Goal: Transaction & Acquisition: Purchase product/service

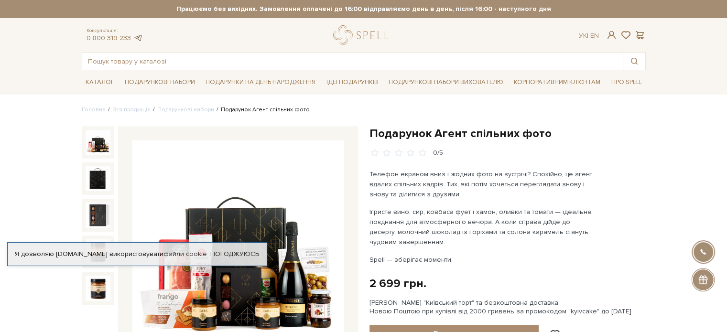
click at [135, 37] on link at bounding box center [138, 38] width 10 height 8
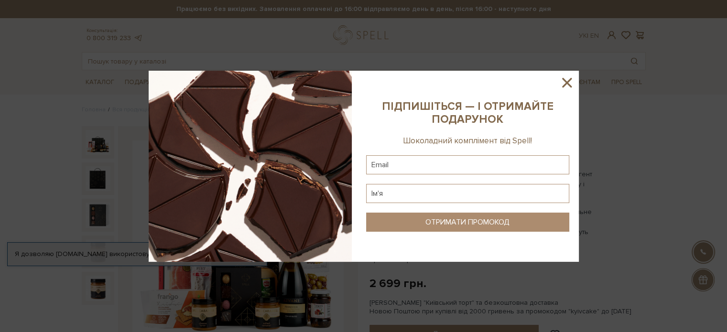
click at [569, 84] on icon at bounding box center [567, 83] width 16 height 16
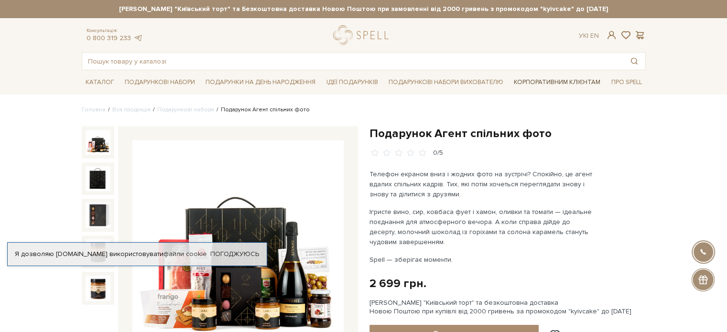
click at [569, 87] on link "Корпоративним клієнтам" at bounding box center [557, 82] width 94 height 16
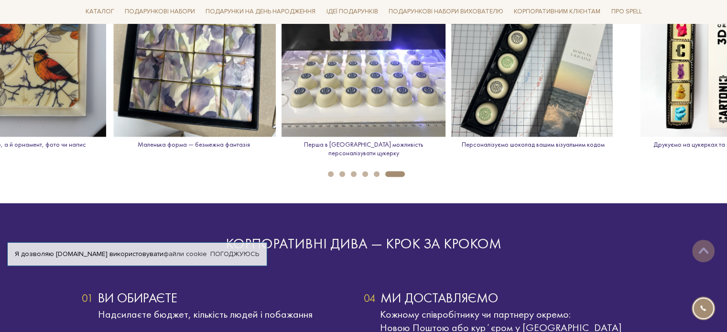
scroll to position [1386, 0]
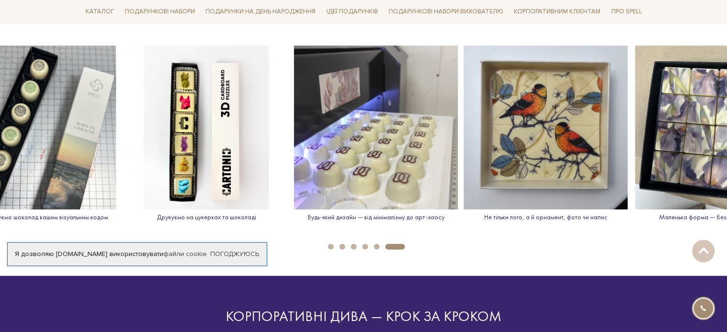
drag, startPoint x: 564, startPoint y: 178, endPoint x: 87, endPoint y: 170, distance: 476.2
click at [124, 181] on img at bounding box center [206, 127] width 164 height 164
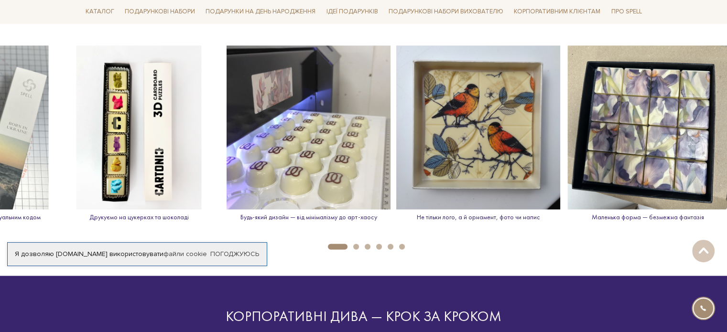
drag, startPoint x: 589, startPoint y: 135, endPoint x: 32, endPoint y: 135, distance: 557.4
click at [57, 139] on img at bounding box center [139, 127] width 164 height 164
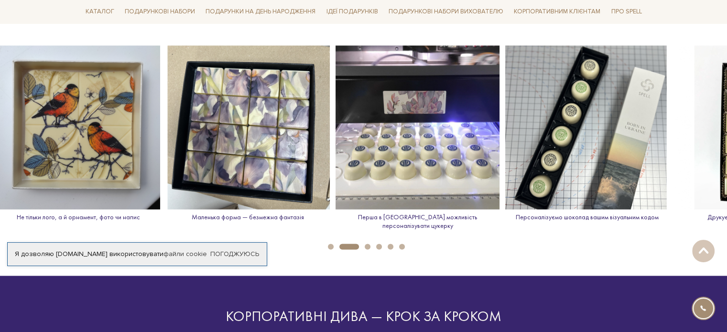
drag, startPoint x: 164, startPoint y: 129, endPoint x: 0, endPoint y: 125, distance: 164.0
click at [0, 125] on img at bounding box center [78, 127] width 164 height 164
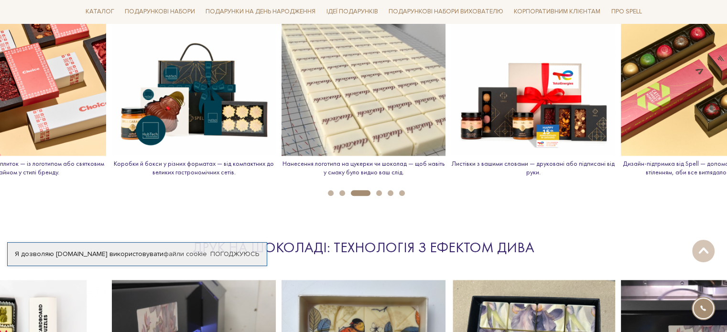
scroll to position [1147, 0]
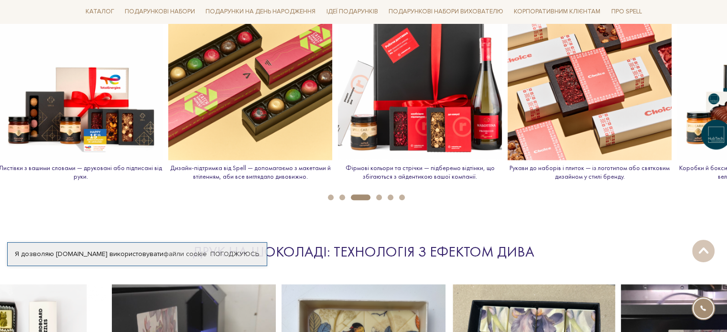
drag, startPoint x: 551, startPoint y: 130, endPoint x: 108, endPoint y: 122, distance: 443.2
click at [168, 130] on img at bounding box center [250, 78] width 164 height 164
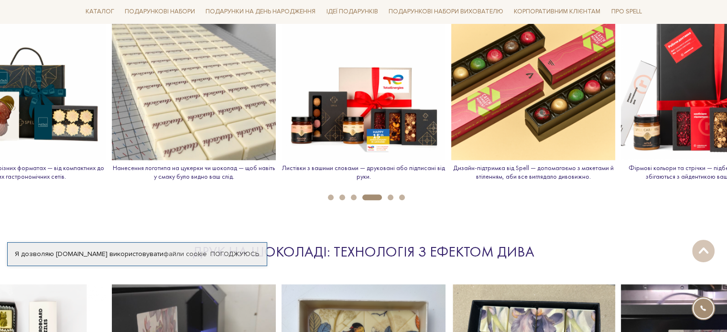
drag, startPoint x: 372, startPoint y: 118, endPoint x: 88, endPoint y: 111, distance: 284.0
click at [621, 112] on img at bounding box center [703, 78] width 164 height 164
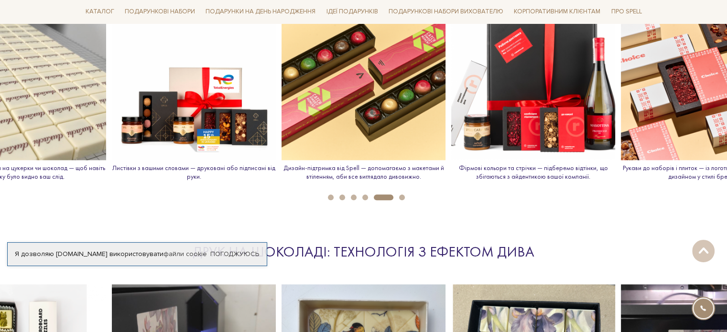
drag, startPoint x: 591, startPoint y: 108, endPoint x: 0, endPoint y: 103, distance: 590.8
click at [451, 105] on img at bounding box center [533, 78] width 164 height 164
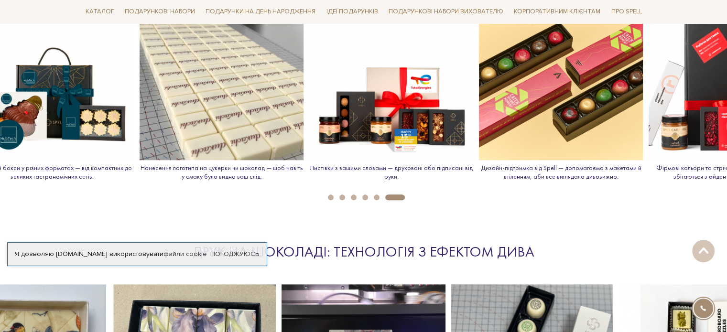
drag, startPoint x: 621, startPoint y: 99, endPoint x: 0, endPoint y: 105, distance: 621.4
click at [0, 105] on img at bounding box center [52, 78] width 164 height 164
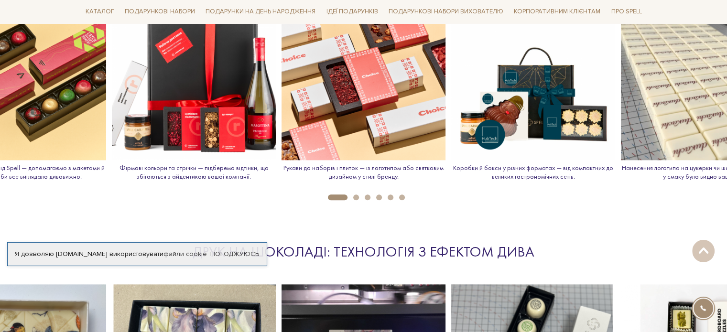
click at [372, 194] on ul "1 2 3 4 5 6" at bounding box center [363, 195] width 727 height 11
click at [359, 195] on li "3" at bounding box center [364, 198] width 11 height 6
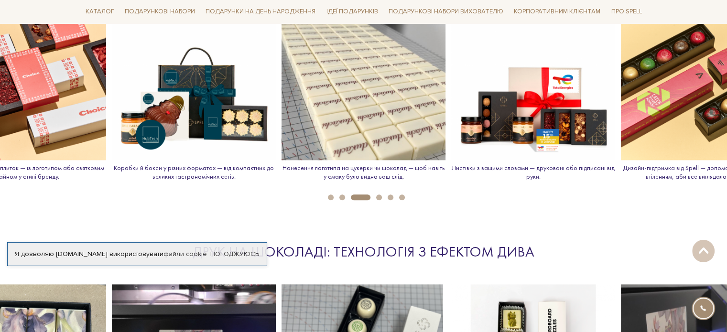
click at [381, 199] on li "4" at bounding box center [375, 198] width 11 height 6
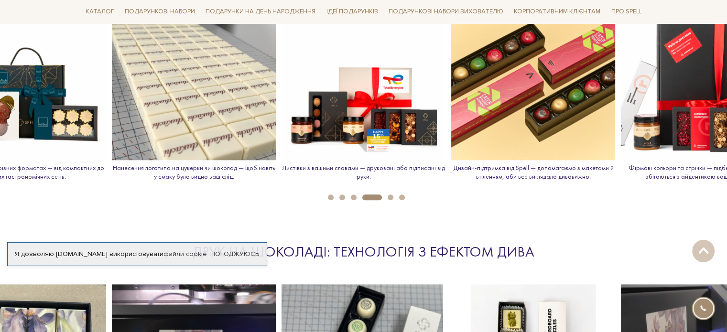
click at [392, 198] on button "5" at bounding box center [391, 198] width 6 height 6
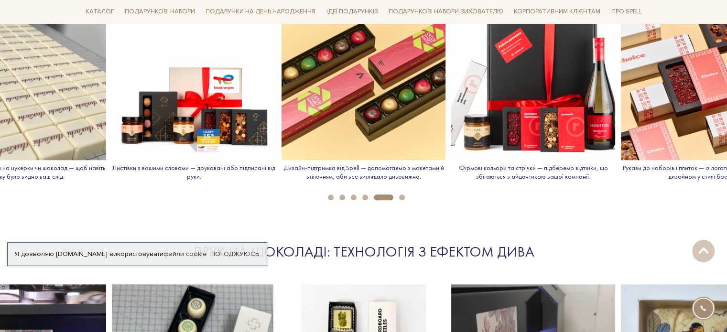
click at [404, 198] on button "6" at bounding box center [402, 198] width 6 height 6
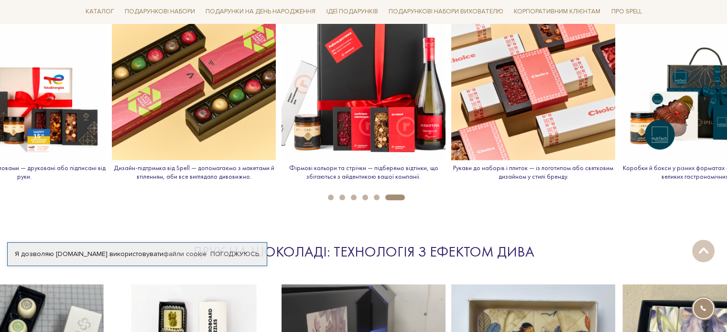
click at [378, 61] on img at bounding box center [364, 78] width 164 height 164
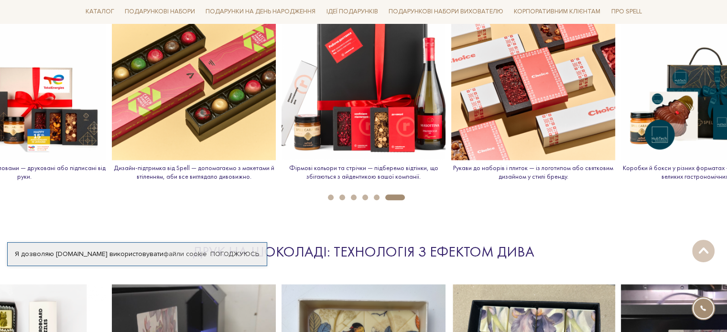
click at [350, 135] on img at bounding box center [364, 78] width 164 height 164
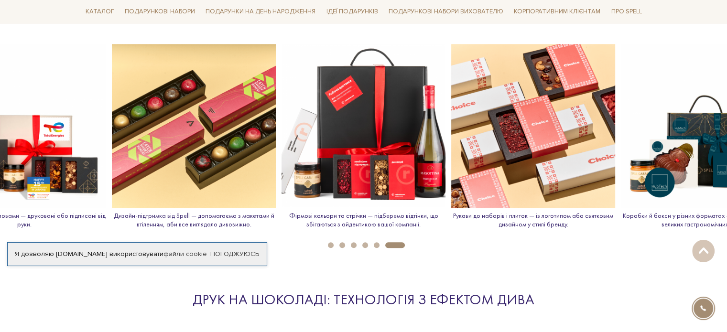
scroll to position [1052, 0]
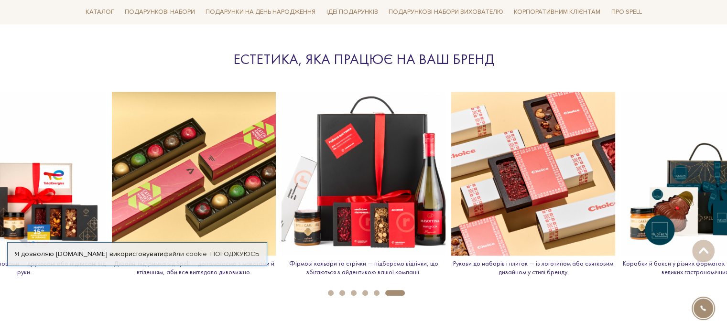
click at [362, 158] on img at bounding box center [364, 174] width 164 height 164
click at [342, 141] on img at bounding box center [364, 174] width 164 height 164
click at [302, 189] on img at bounding box center [364, 174] width 164 height 164
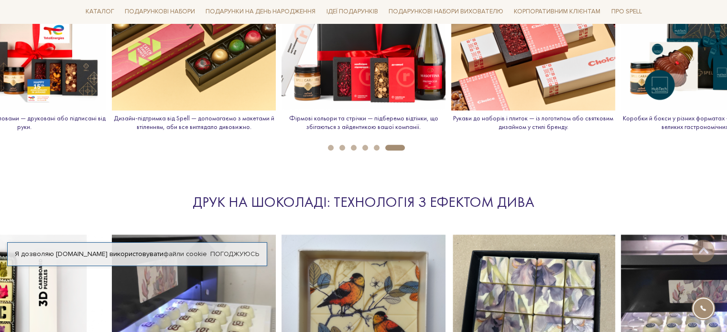
scroll to position [1147, 0]
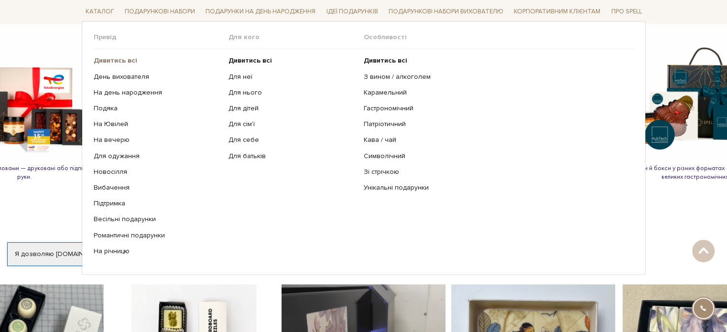
click at [107, 58] on b "Дивитись всі" at bounding box center [115, 61] width 43 height 8
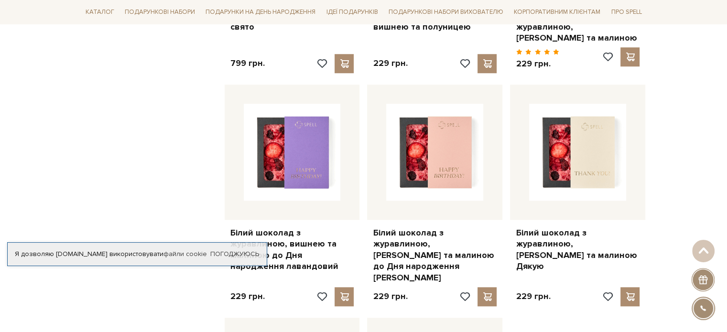
scroll to position [860, 0]
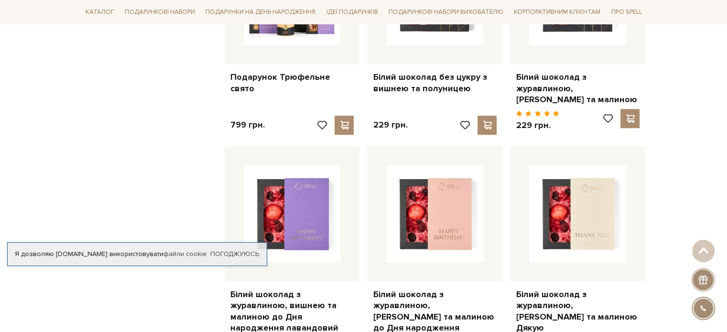
click at [239, 253] on link "Погоджуюсь" at bounding box center [234, 254] width 49 height 9
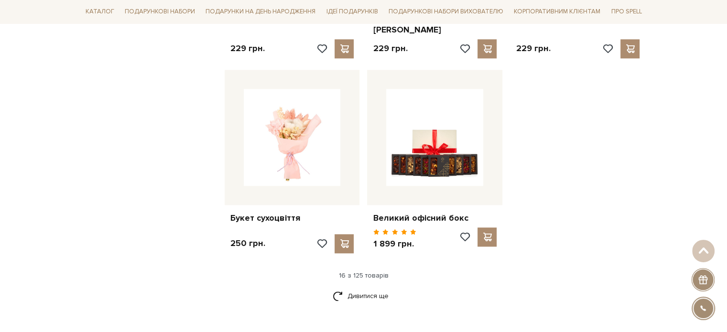
scroll to position [1291, 0]
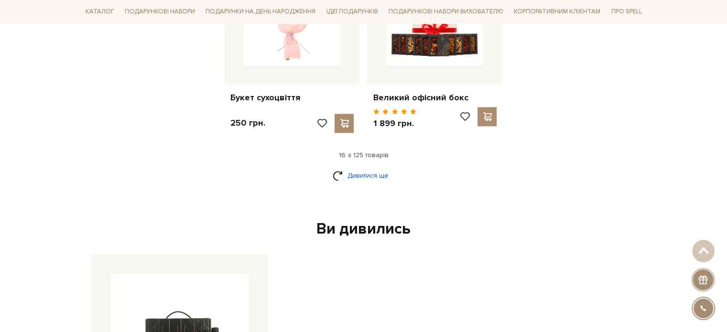
click at [358, 167] on link "Дивитися ще" at bounding box center [364, 175] width 62 height 17
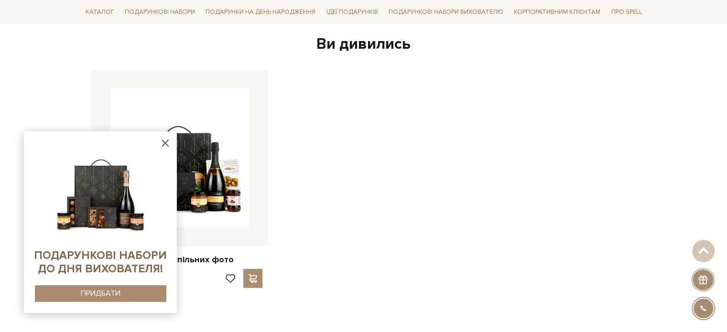
scroll to position [2438, 0]
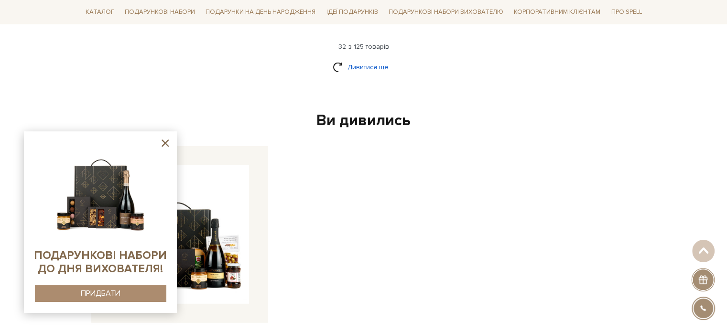
click at [373, 59] on link "Дивитися ще" at bounding box center [364, 67] width 62 height 17
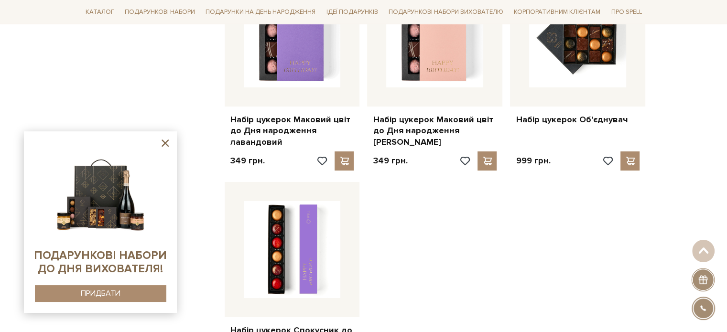
scroll to position [3489, 0]
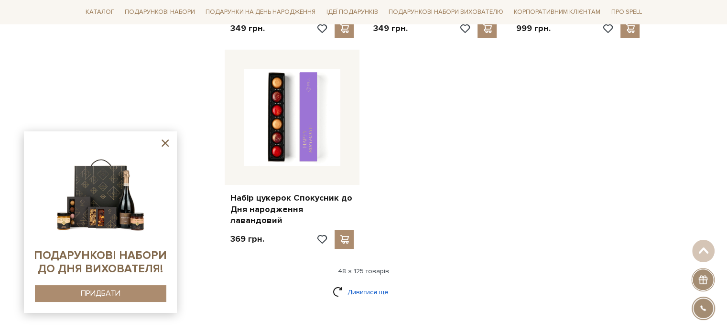
click at [354, 284] on link "Дивитися ще" at bounding box center [364, 292] width 62 height 17
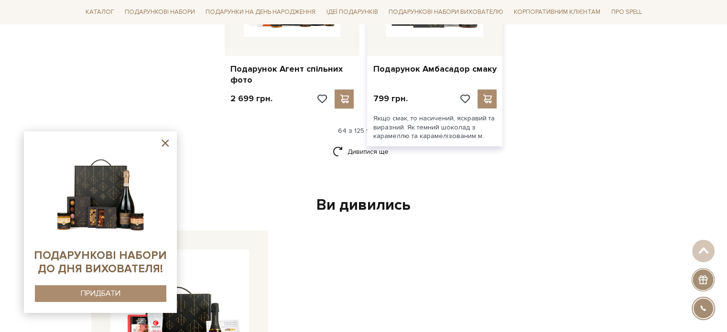
scroll to position [4493, 0]
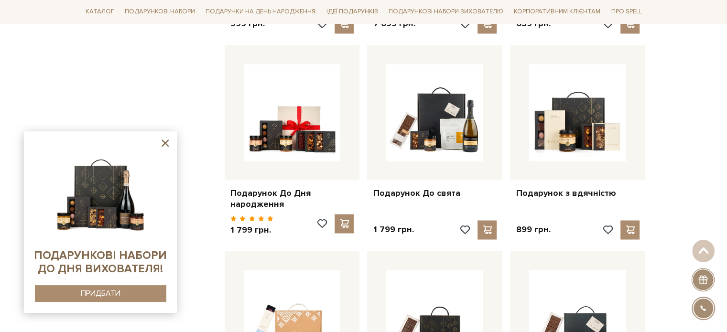
scroll to position [5163, 0]
